Goal: Task Accomplishment & Management: Manage account settings

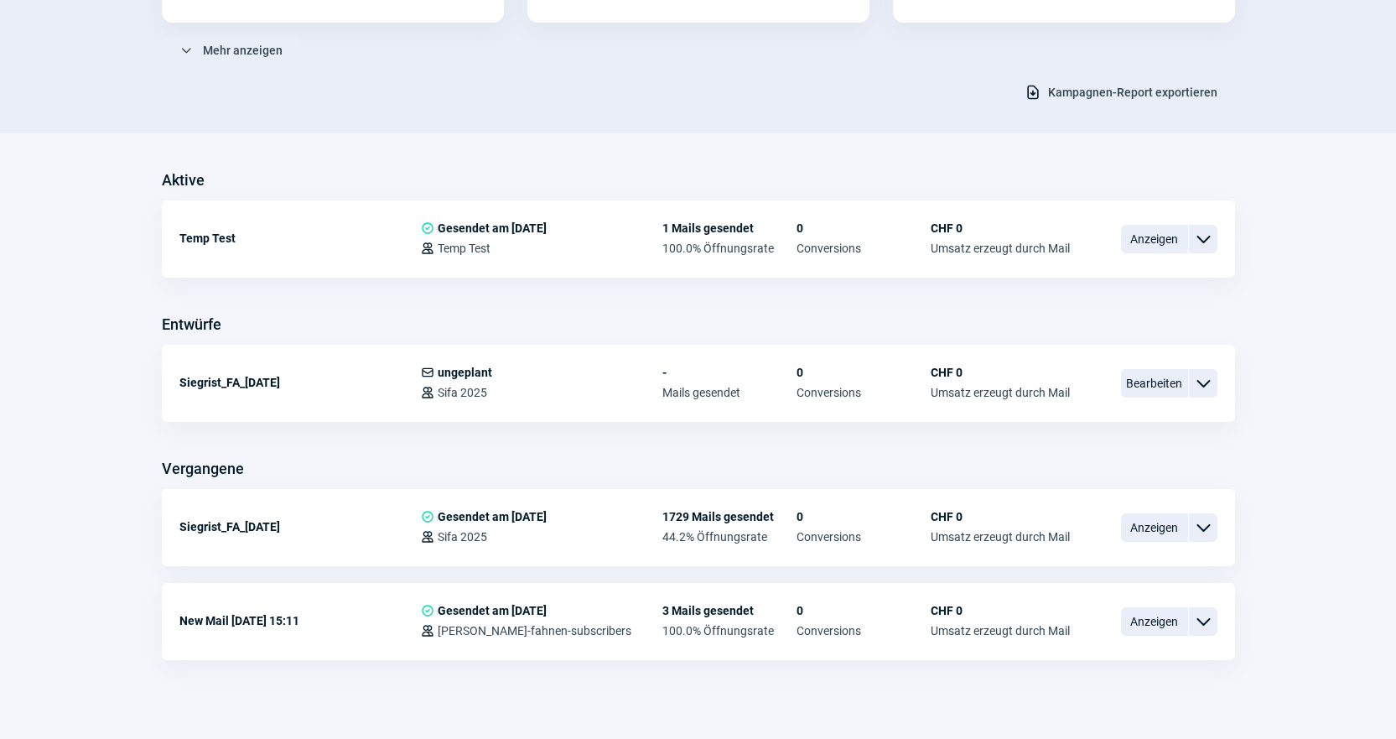
scroll to position [310, 0]
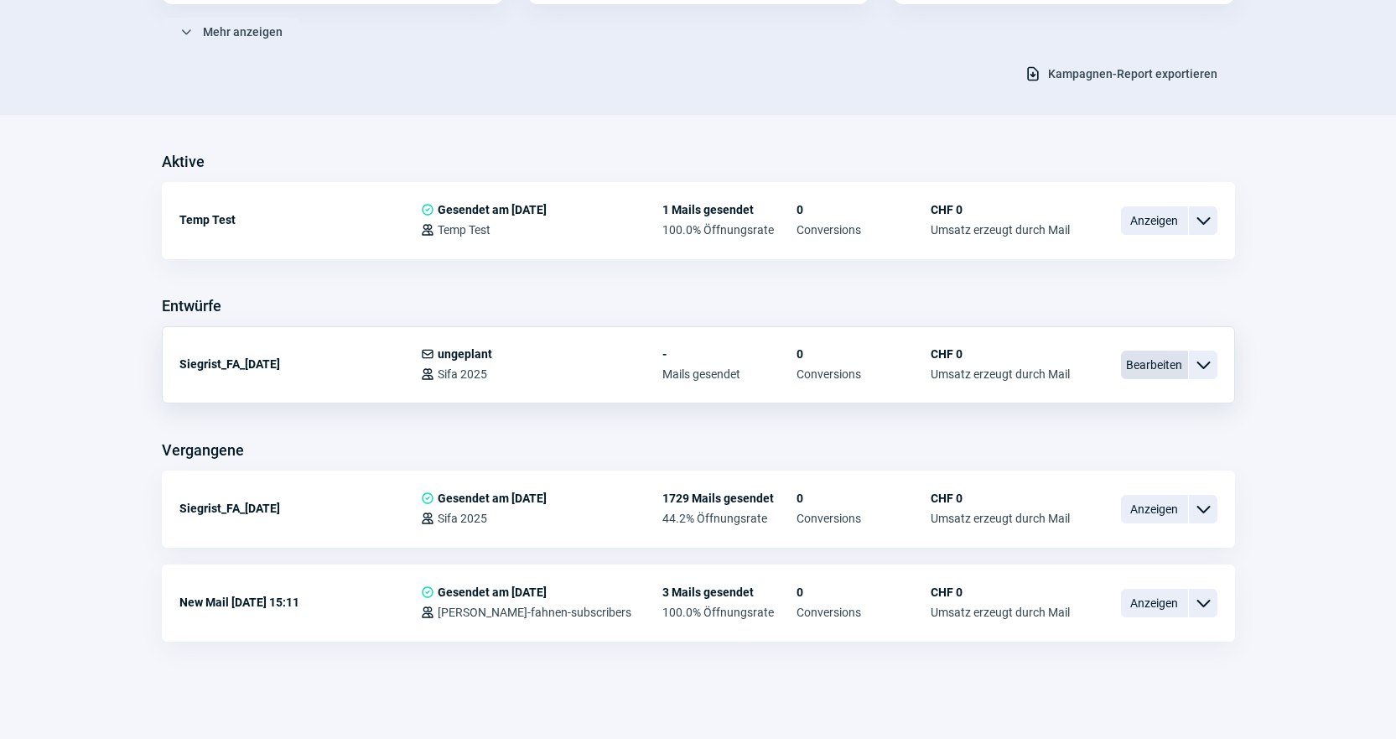
click at [1144, 370] on span "Bearbeiten" at bounding box center [1154, 365] width 67 height 29
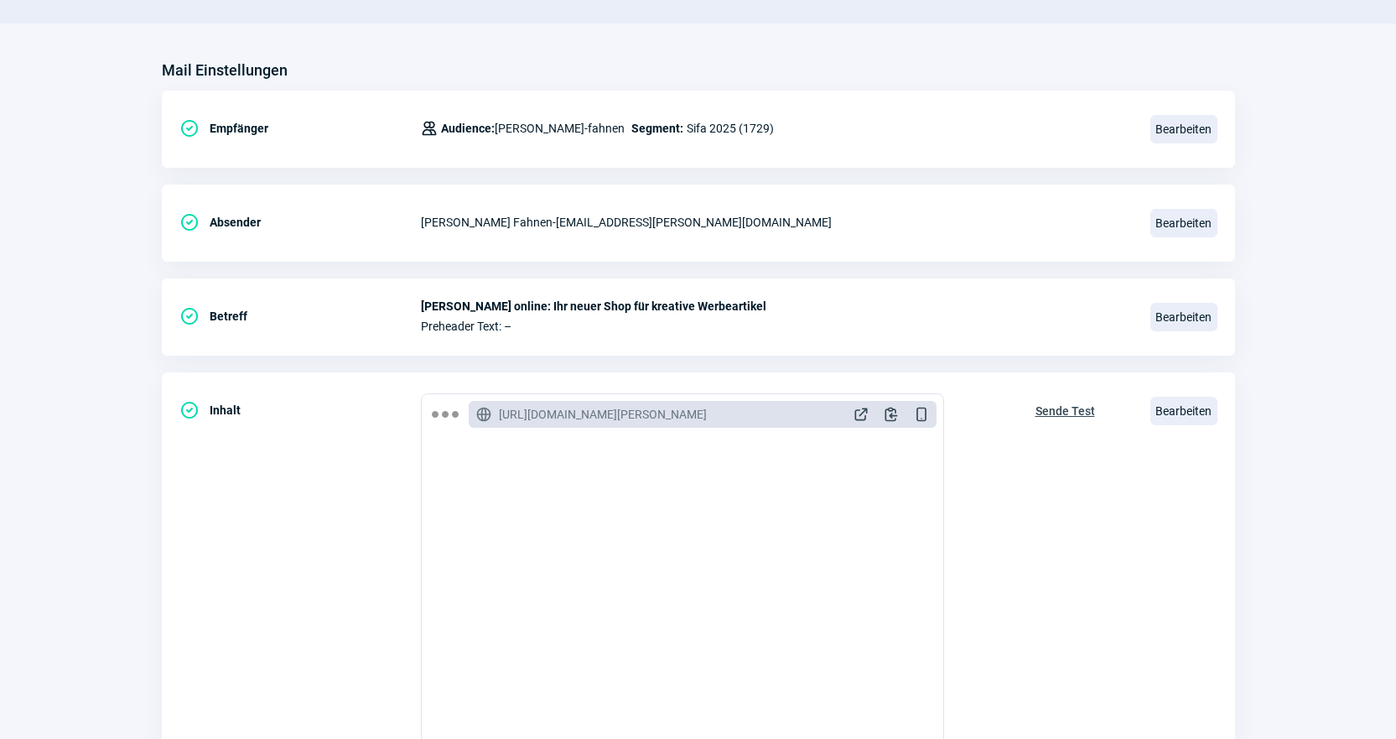
scroll to position [168, 0]
click at [1205, 412] on span "Bearbeiten" at bounding box center [1184, 409] width 67 height 29
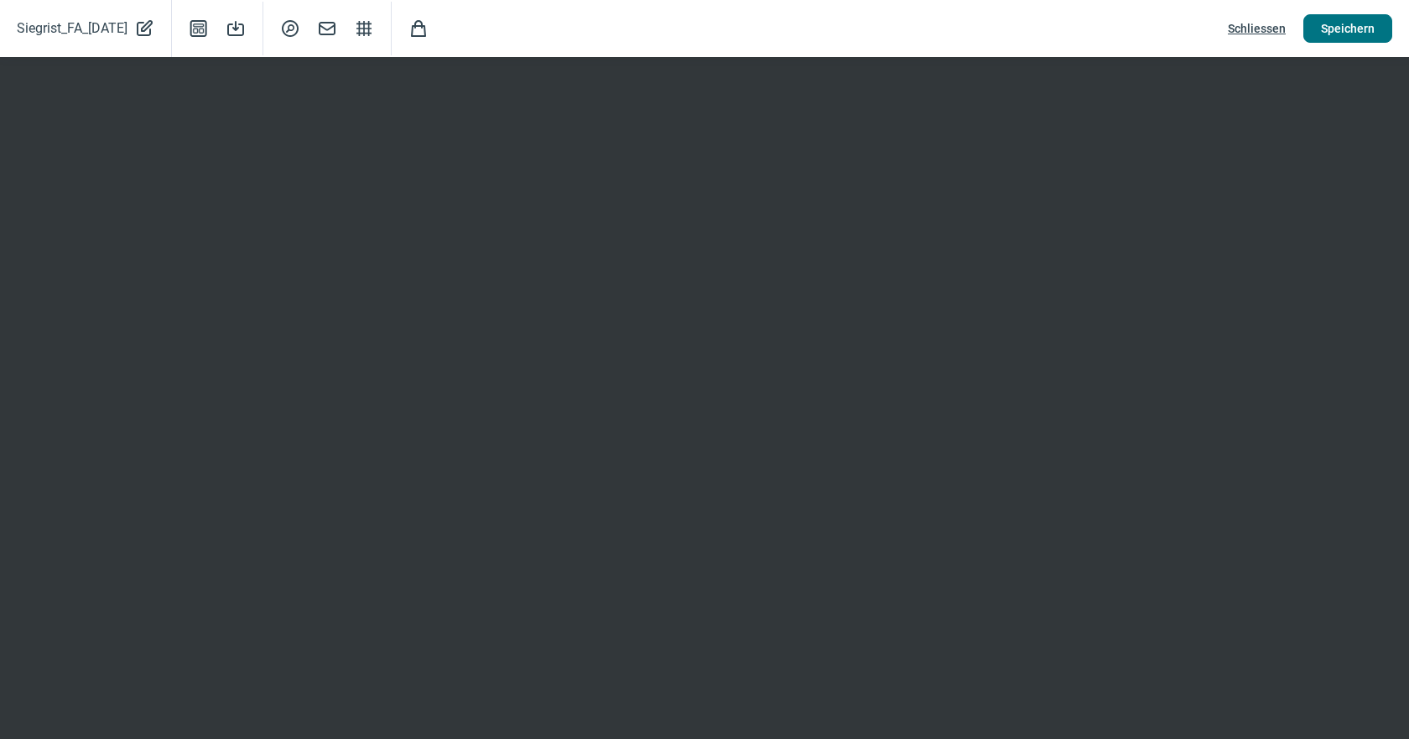
click at [1334, 26] on span "Speichern" at bounding box center [1348, 28] width 54 height 27
click at [1277, 24] on span "Schliessen" at bounding box center [1257, 28] width 58 height 27
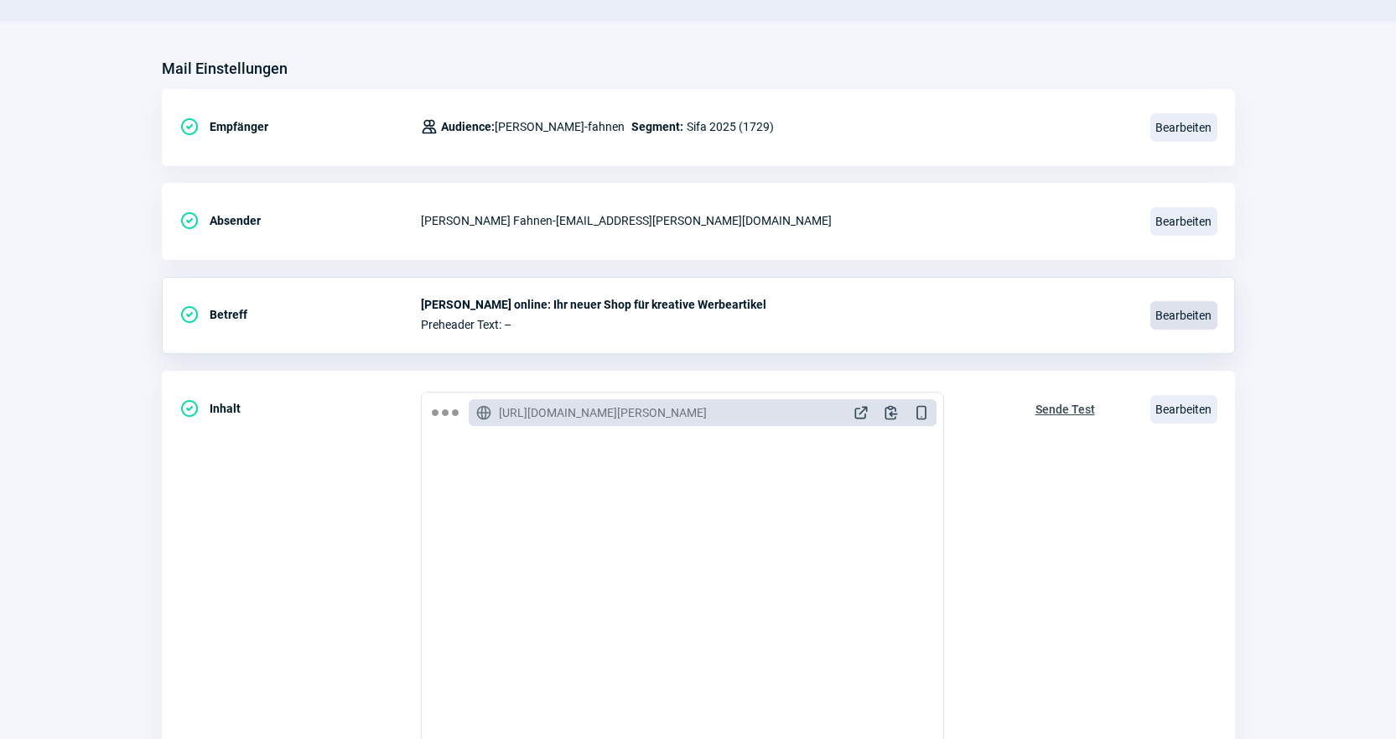
click at [1180, 313] on span "Bearbeiten" at bounding box center [1184, 315] width 67 height 29
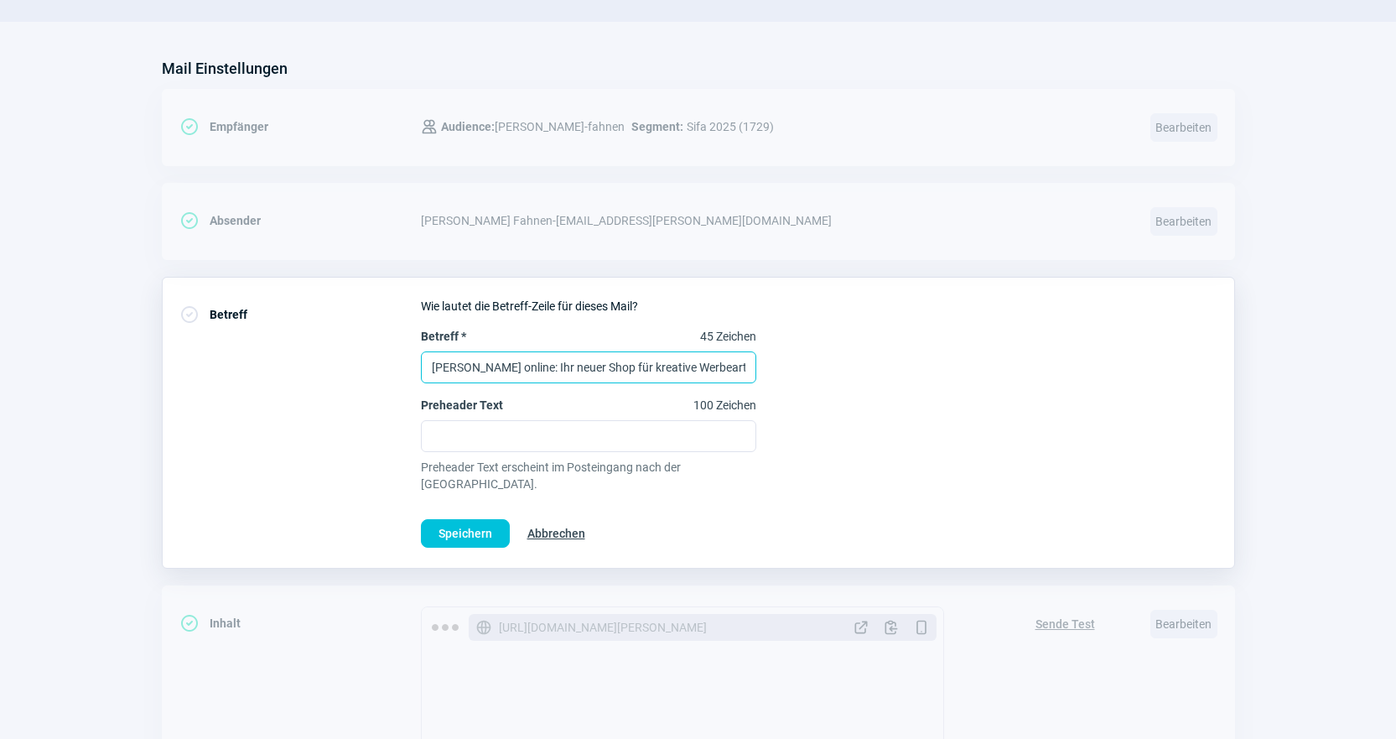
click at [539, 367] on input "[PERSON_NAME] online: Ihr neuer Shop für kreative Werbeartikel" at bounding box center [588, 367] width 335 height 32
paste input "Brandneu: Ihr Webs"
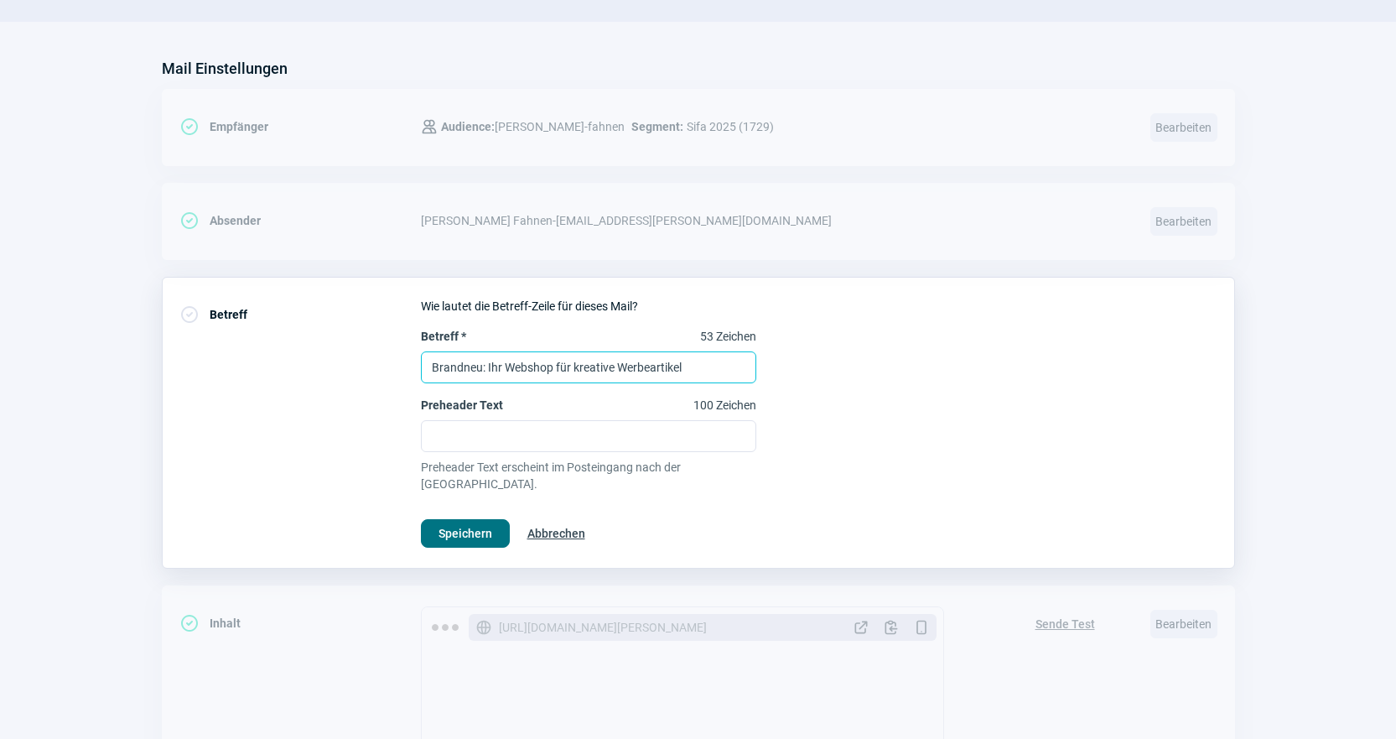
type input "Brandneu: Ihr Webshop für kreative Werbeartikel"
click at [474, 520] on span "Speichern" at bounding box center [466, 533] width 54 height 27
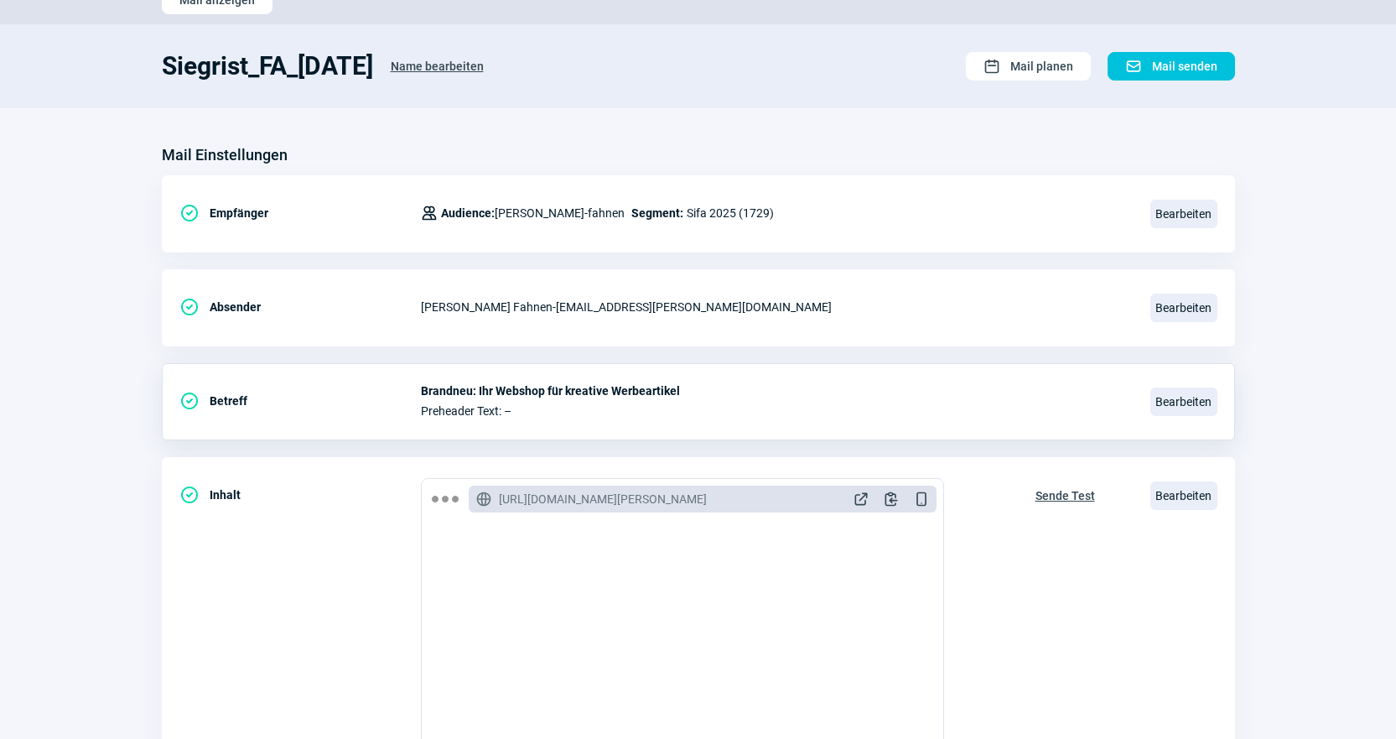
scroll to position [0, 0]
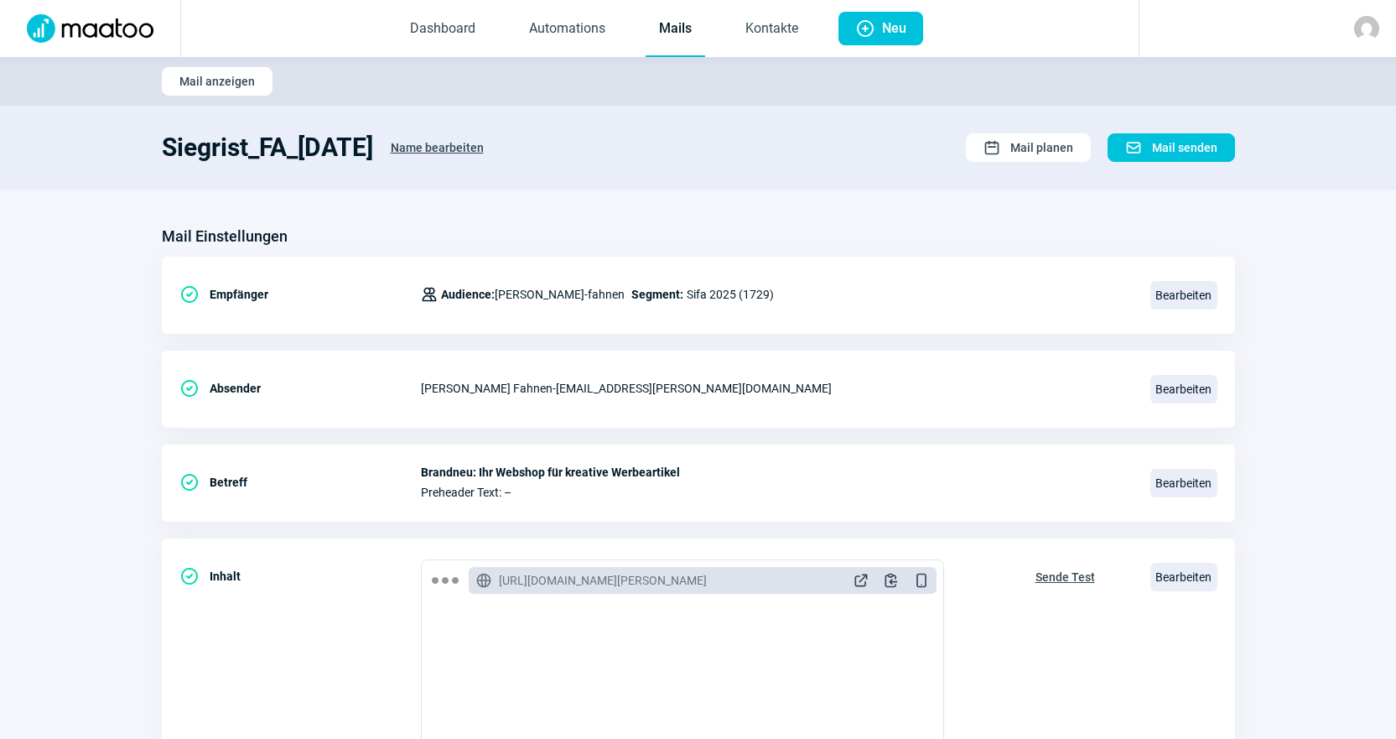
click at [662, 22] on link "Mails" at bounding box center [676, 29] width 60 height 55
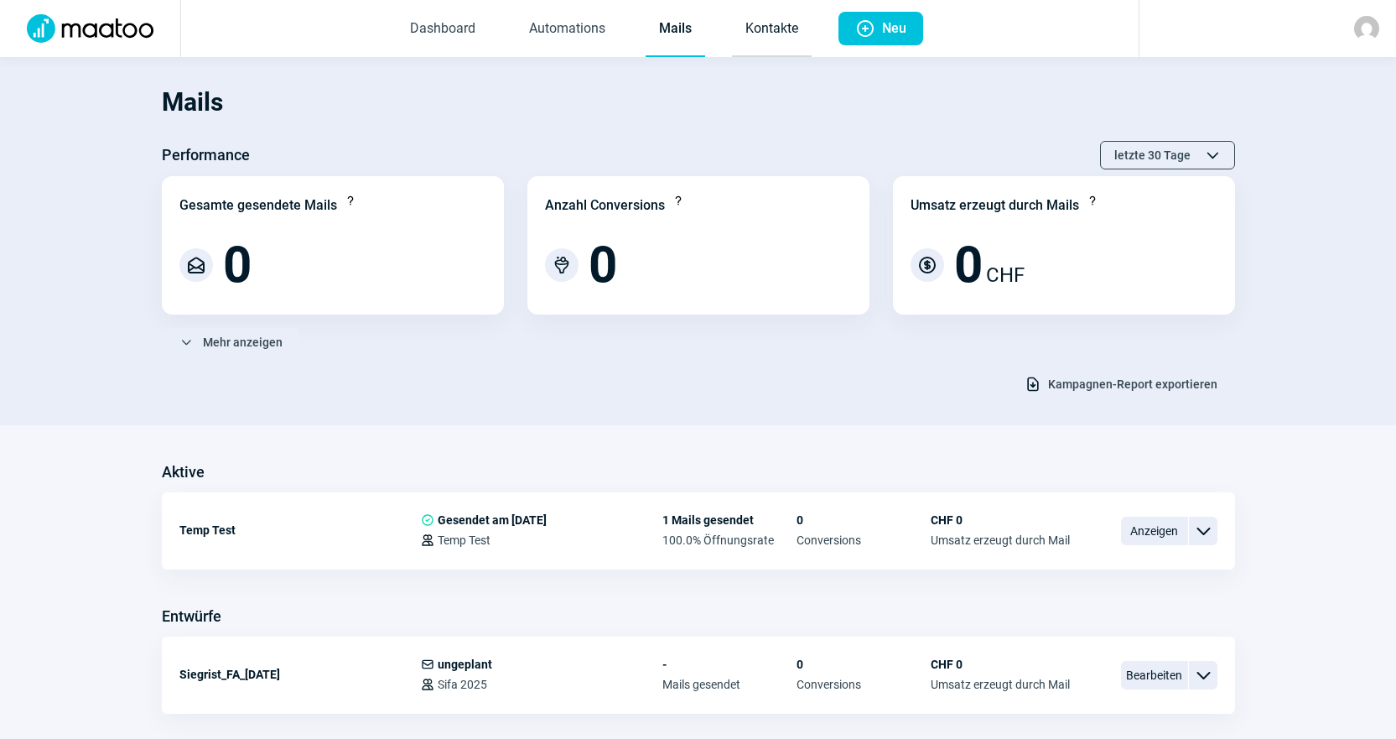
drag, startPoint x: 1042, startPoint y: 4, endPoint x: 769, endPoint y: 50, distance: 276.5
click at [769, 50] on link "Kontakte" at bounding box center [772, 29] width 80 height 55
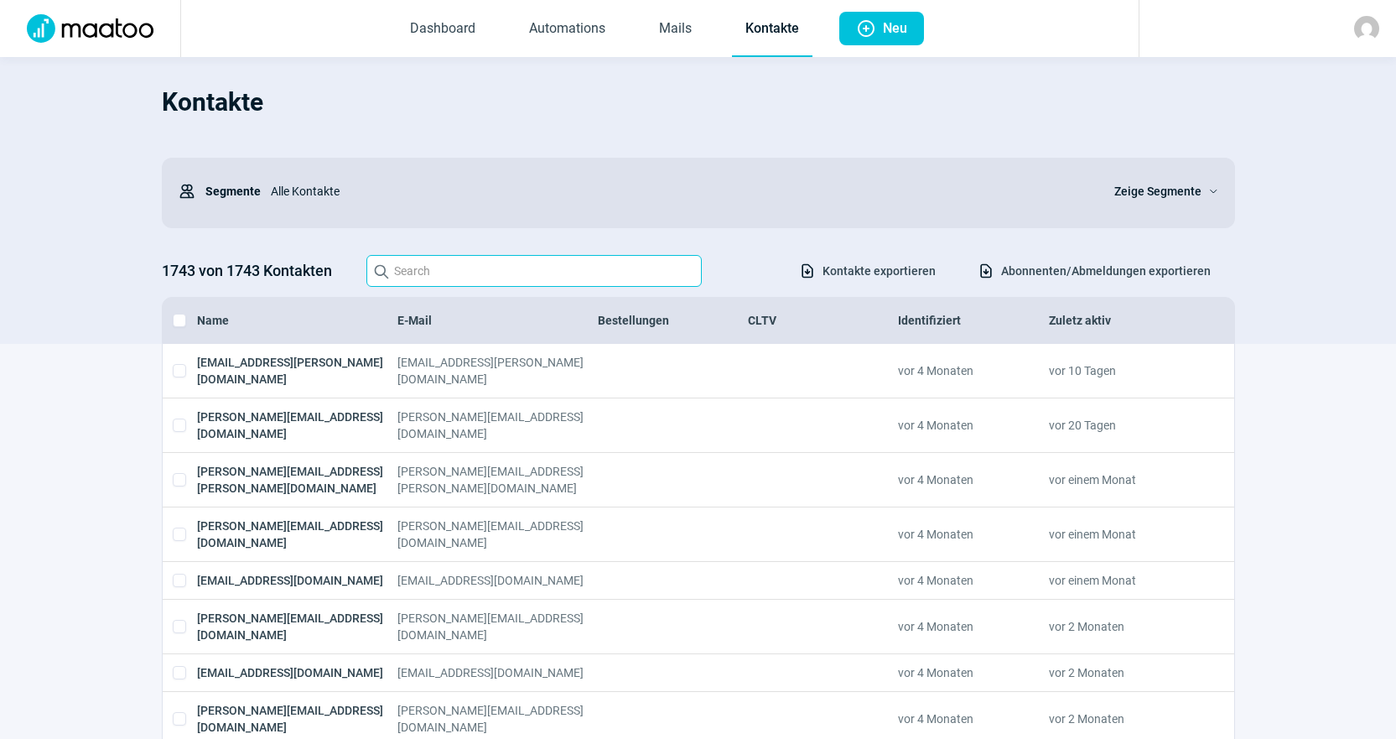
click at [449, 284] on input "Search icon" at bounding box center [534, 271] width 335 height 32
paste input "[PERSON_NAME][EMAIL_ADDRESS][DOMAIN_NAME]"
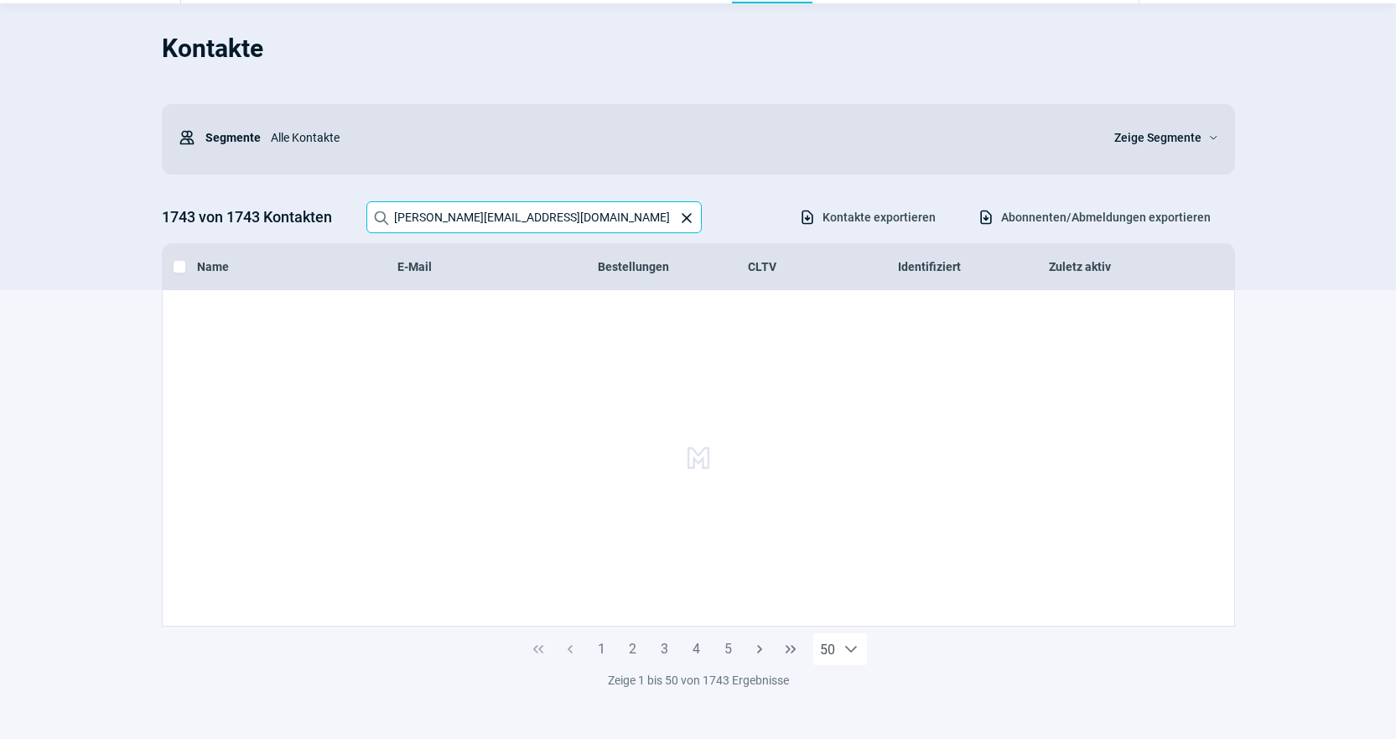
scroll to position [84, 0]
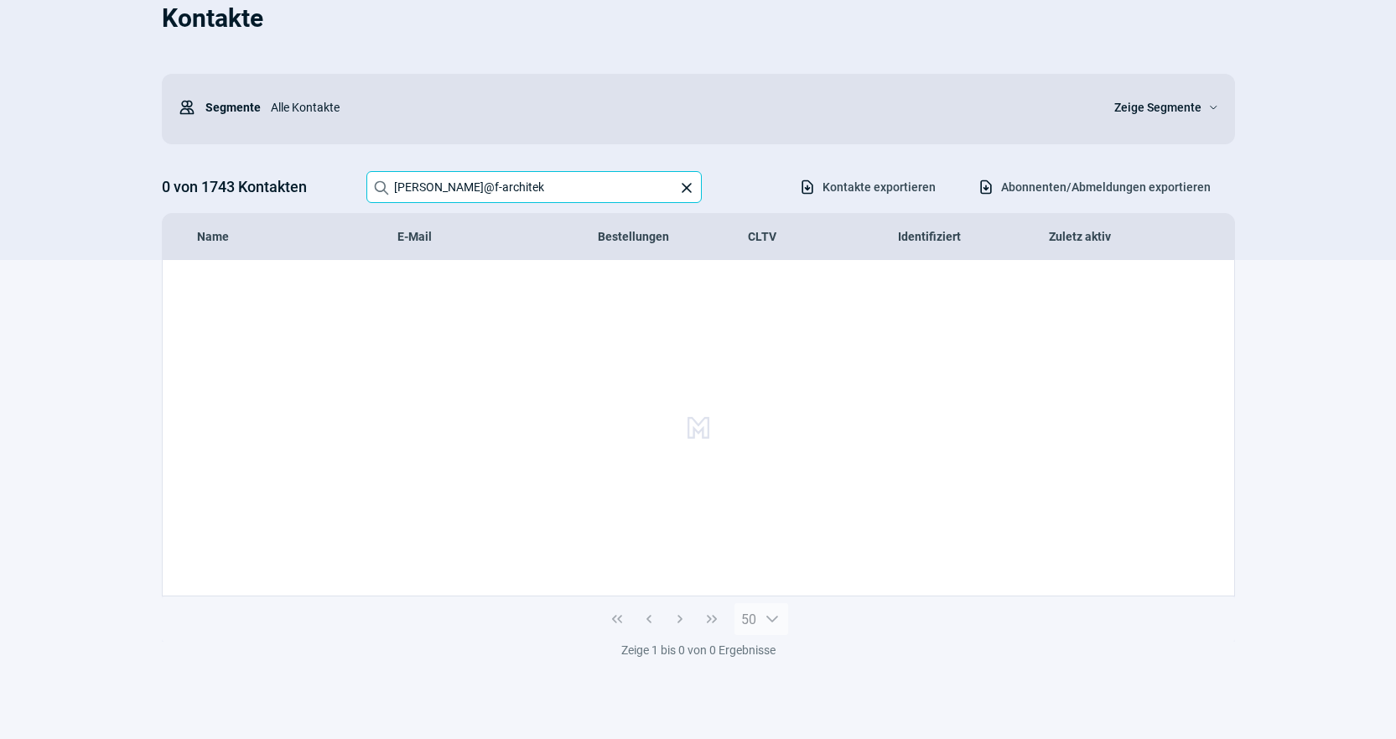
type input "[PERSON_NAME]@f-architek"
